Goal: Use online tool/utility: Utilize a website feature to perform a specific function

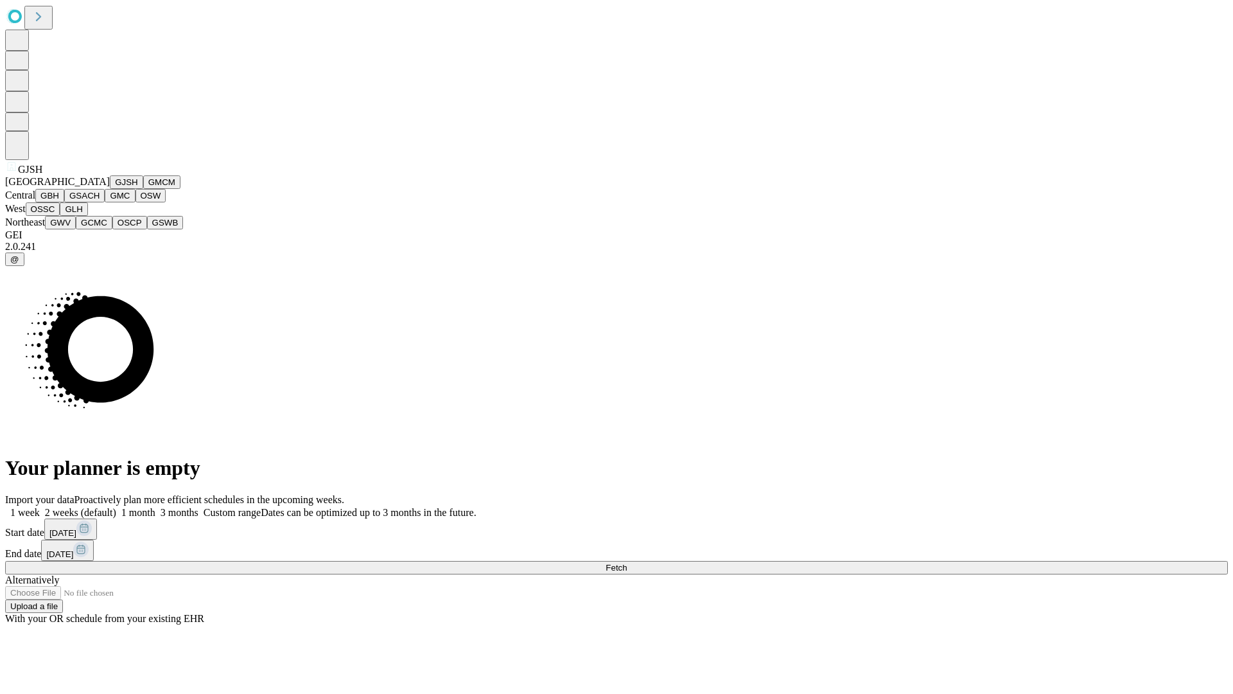
click at [110, 189] on button "GJSH" at bounding box center [126, 181] width 33 height 13
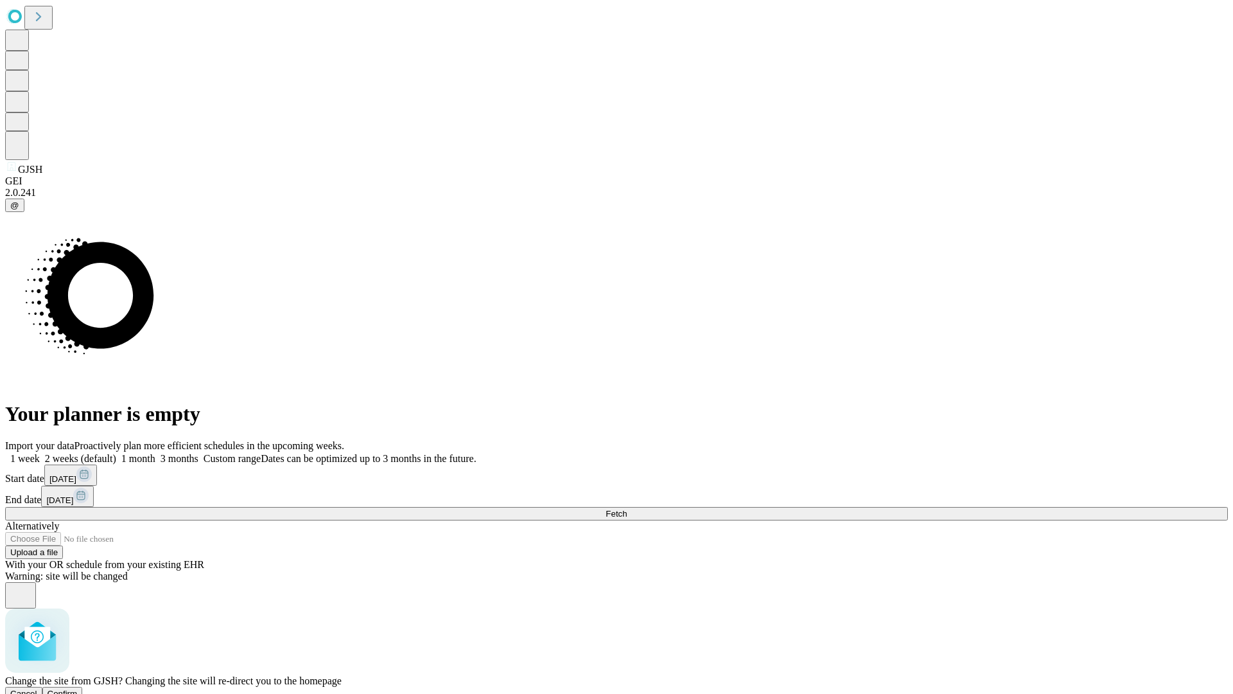
click at [78, 688] on span "Confirm" at bounding box center [63, 693] width 30 height 10
click at [116, 453] on label "2 weeks (default)" at bounding box center [78, 458] width 76 height 11
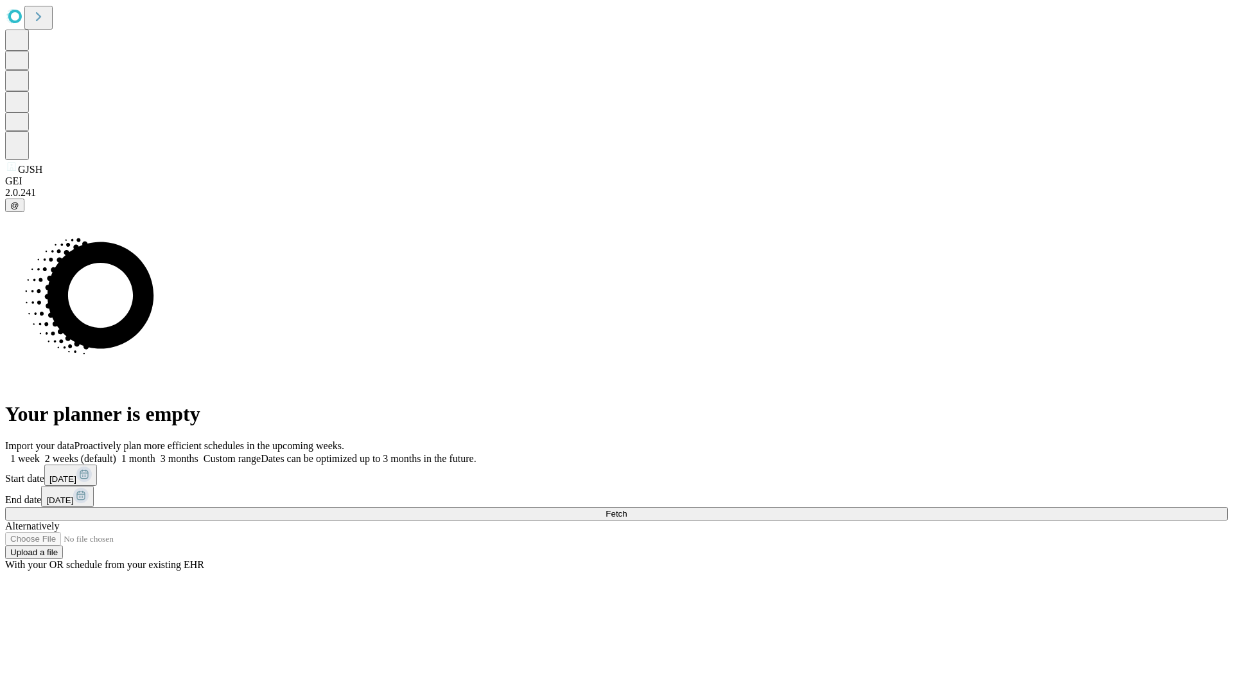
click at [627, 509] on span "Fetch" at bounding box center [616, 514] width 21 height 10
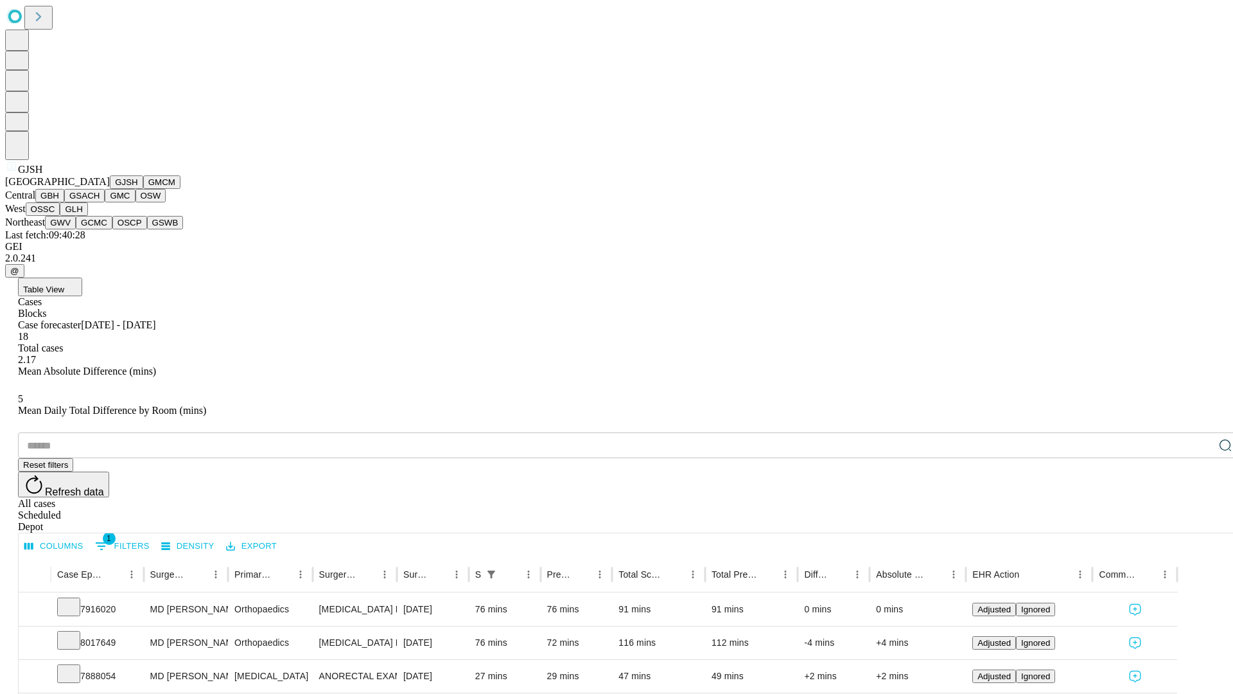
click at [143, 189] on button "GMCM" at bounding box center [161, 181] width 37 height 13
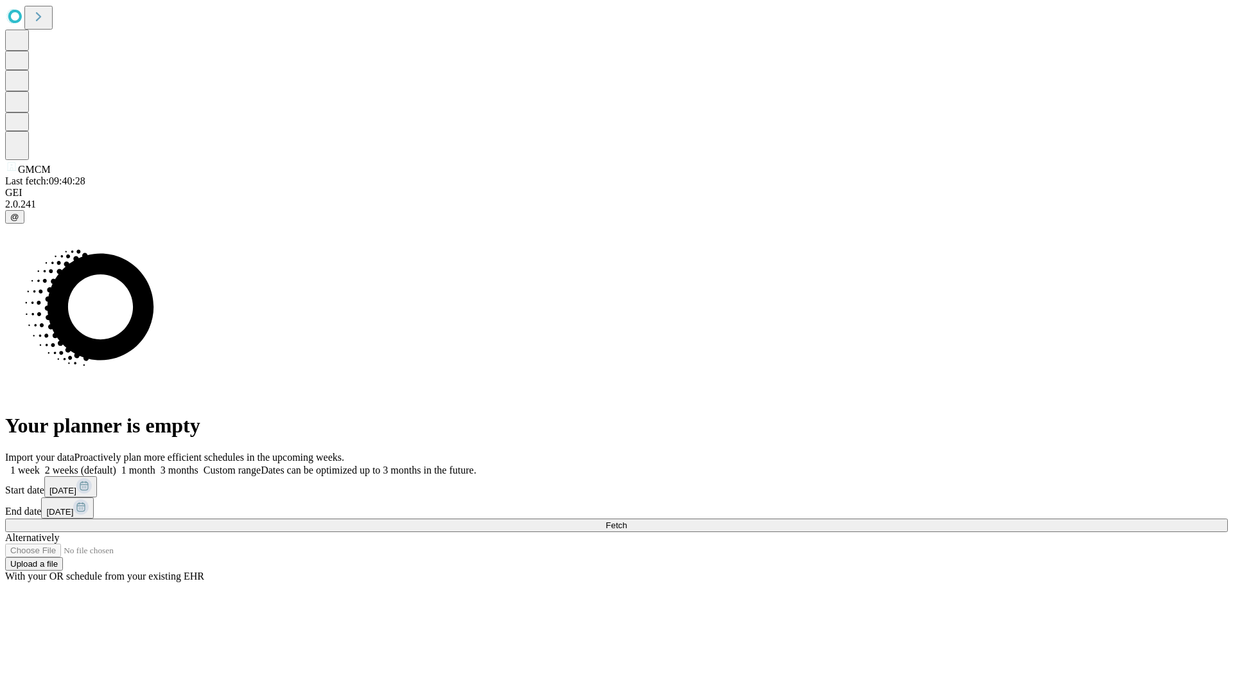
click at [116, 464] on label "2 weeks (default)" at bounding box center [78, 469] width 76 height 11
click at [627, 520] on span "Fetch" at bounding box center [616, 525] width 21 height 10
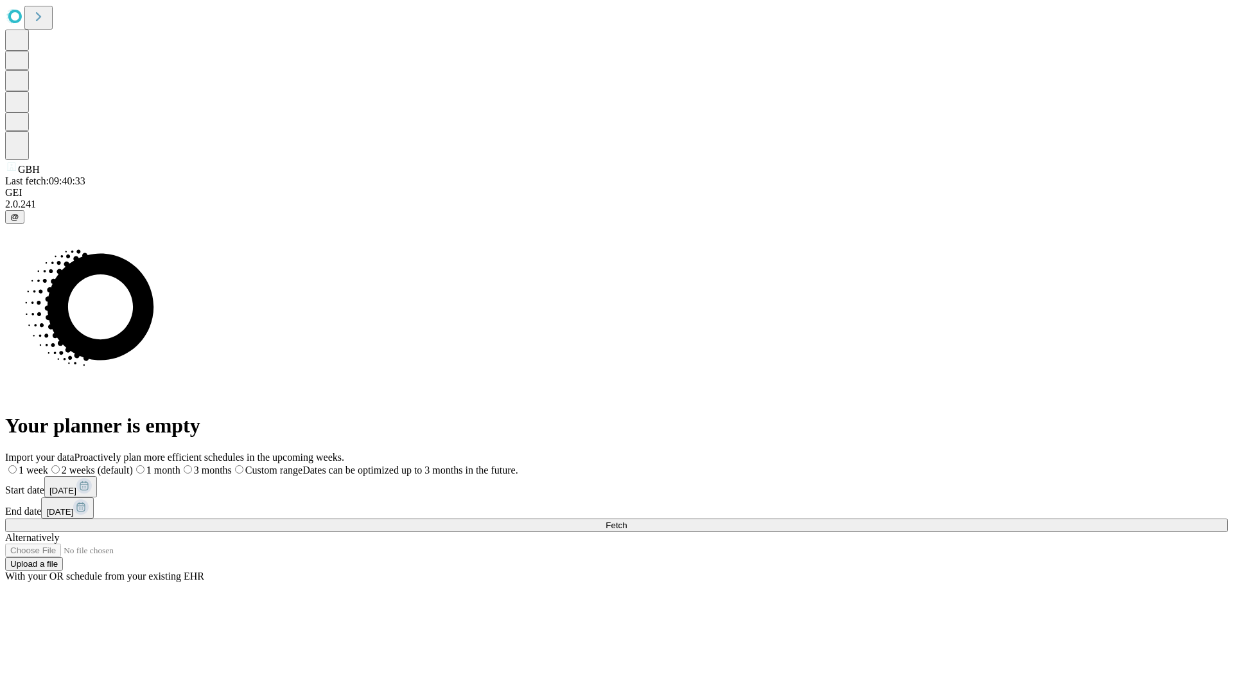
click at [627, 520] on span "Fetch" at bounding box center [616, 525] width 21 height 10
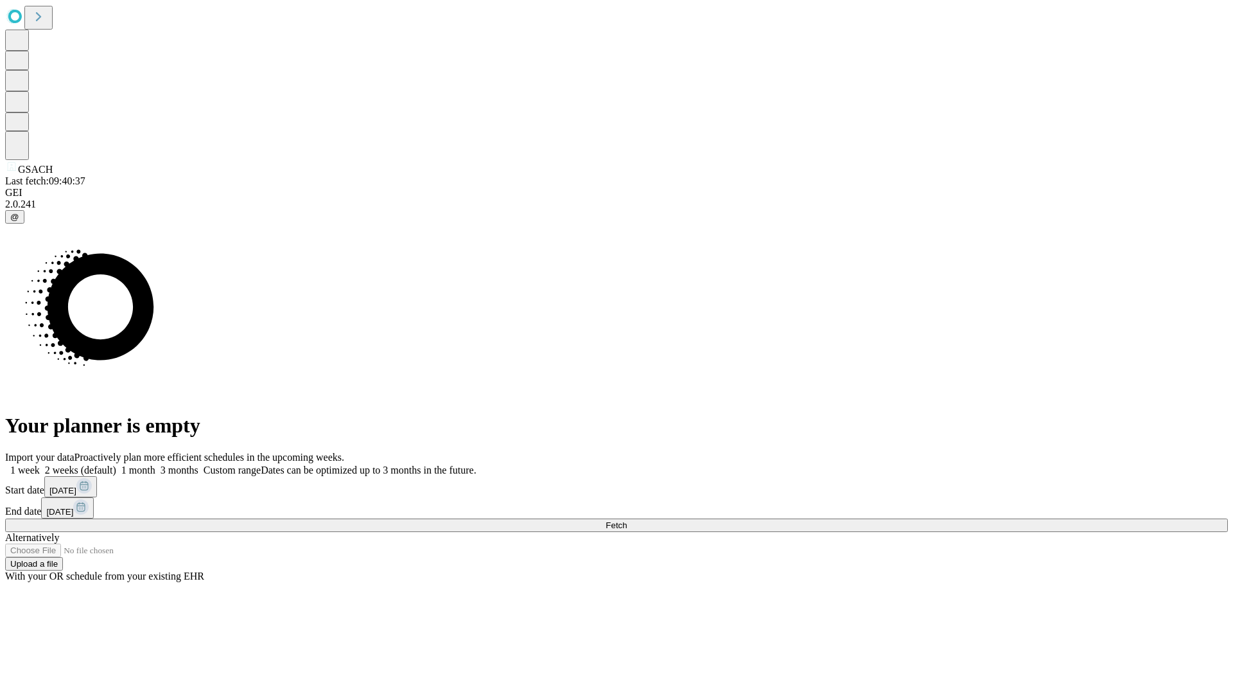
click at [627, 520] on span "Fetch" at bounding box center [616, 525] width 21 height 10
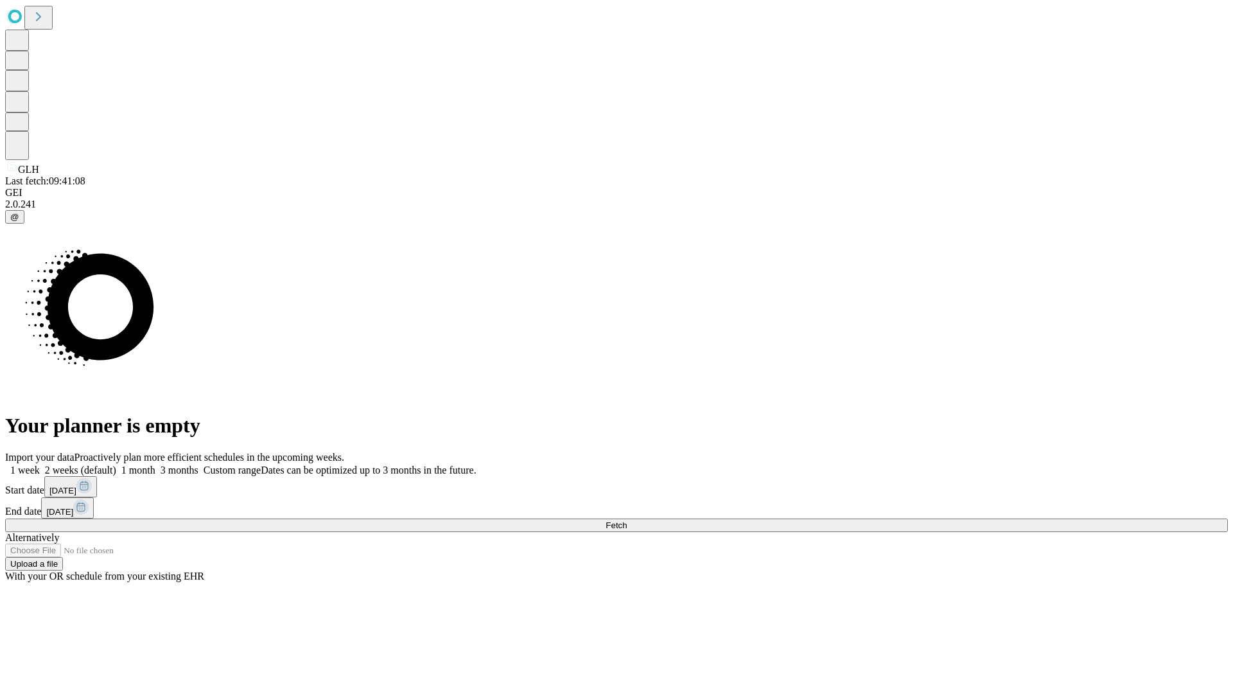
click at [627, 520] on span "Fetch" at bounding box center [616, 525] width 21 height 10
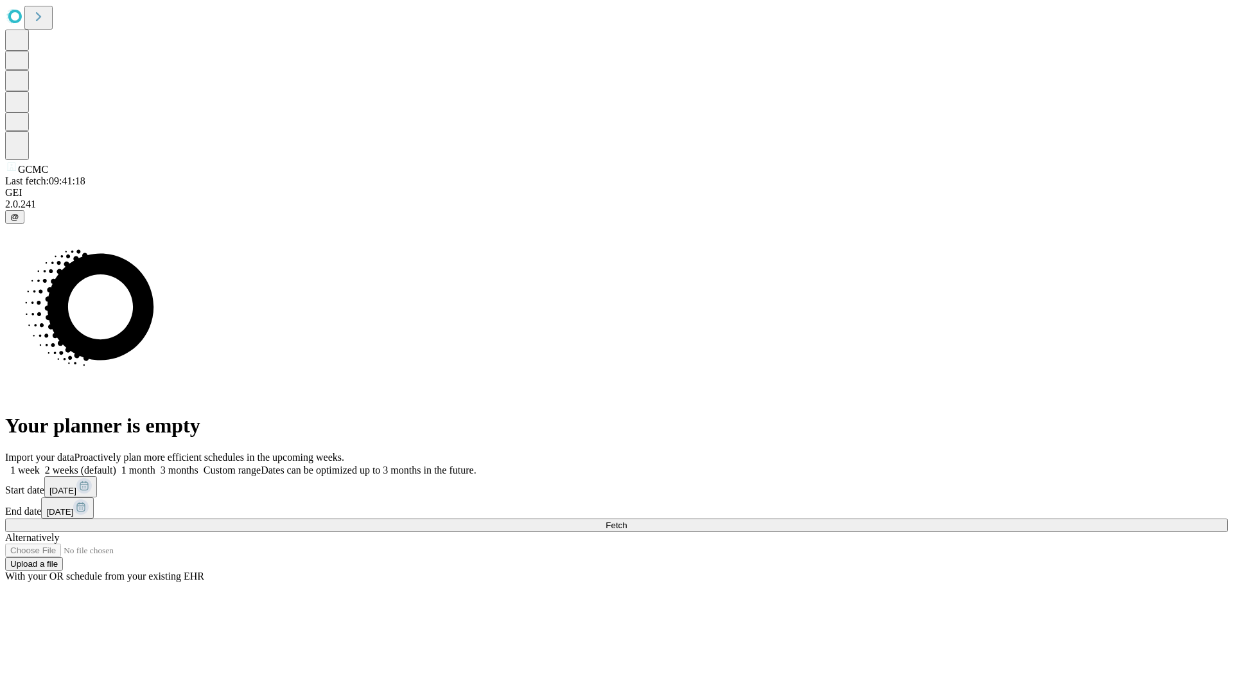
click at [116, 464] on label "2 weeks (default)" at bounding box center [78, 469] width 76 height 11
click at [627, 520] on span "Fetch" at bounding box center [616, 525] width 21 height 10
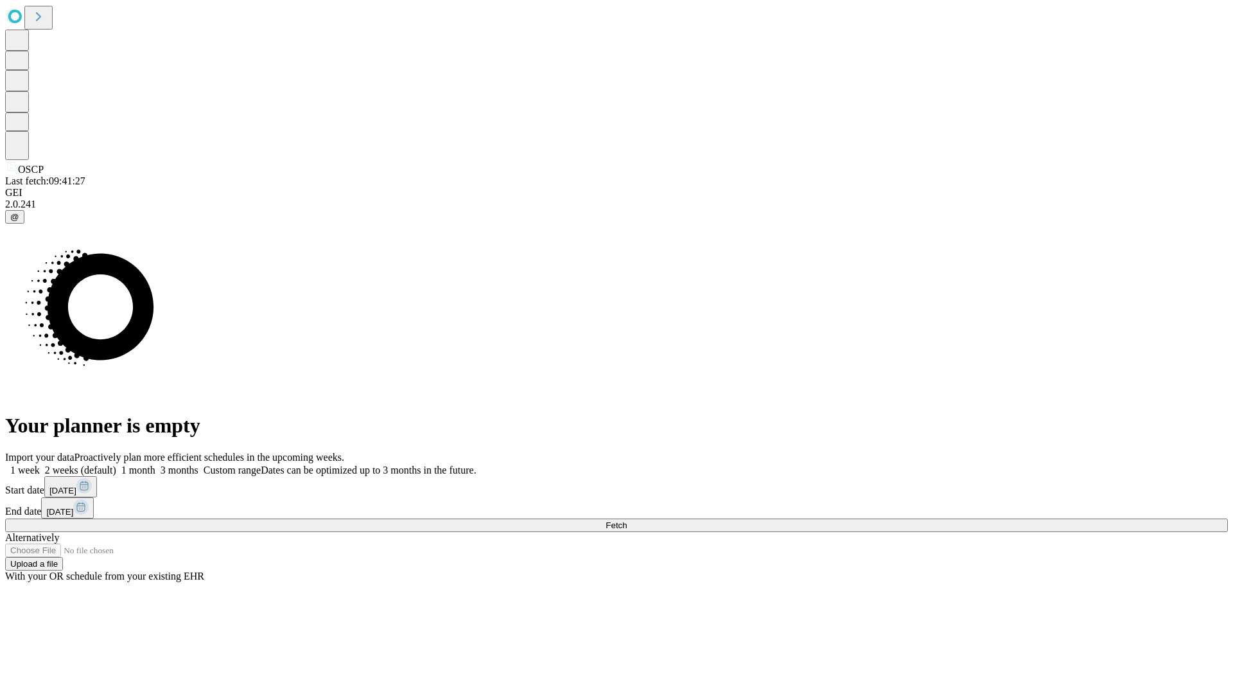
click at [116, 464] on label "2 weeks (default)" at bounding box center [78, 469] width 76 height 11
click at [627, 520] on span "Fetch" at bounding box center [616, 525] width 21 height 10
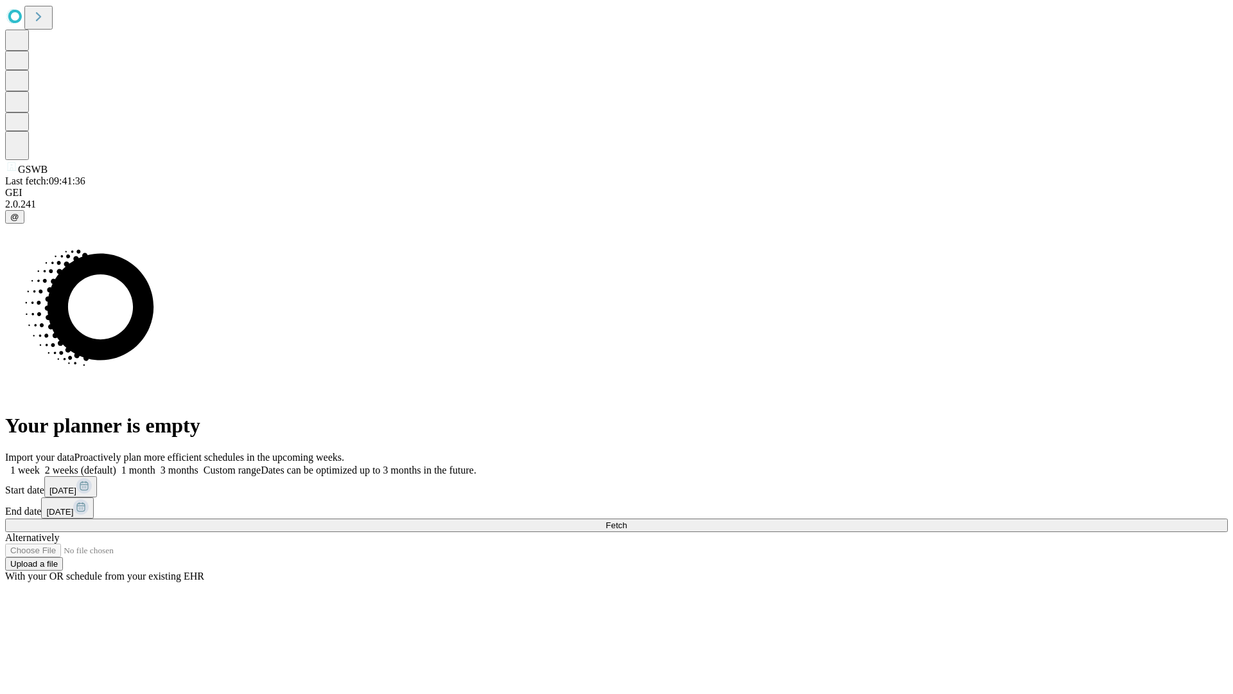
click at [116, 464] on label "2 weeks (default)" at bounding box center [78, 469] width 76 height 11
click at [627, 520] on span "Fetch" at bounding box center [616, 525] width 21 height 10
